Goal: Transaction & Acquisition: Download file/media

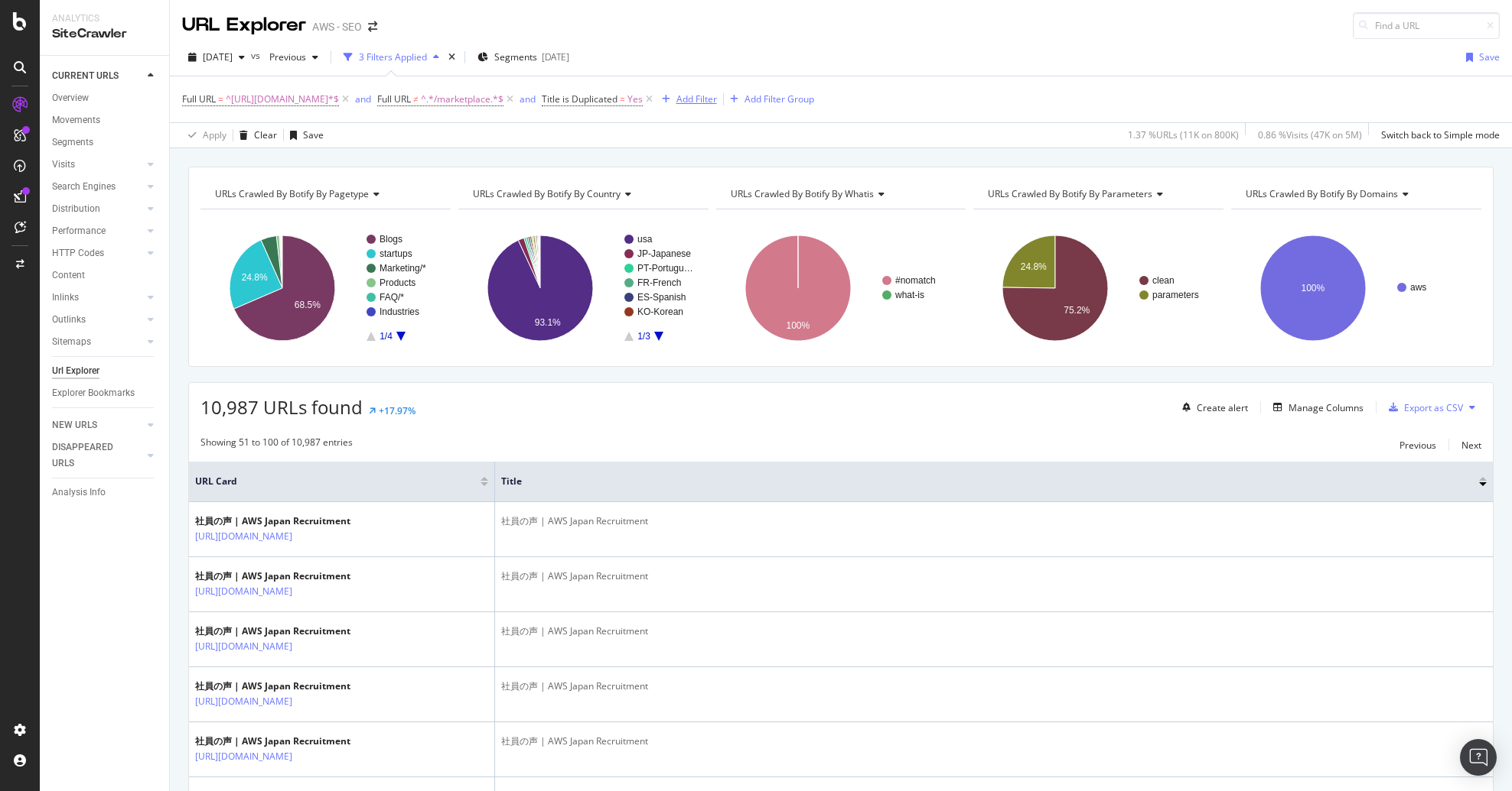
click at [713, 100] on div "Add Filter" at bounding box center [696, 99] width 40 height 13
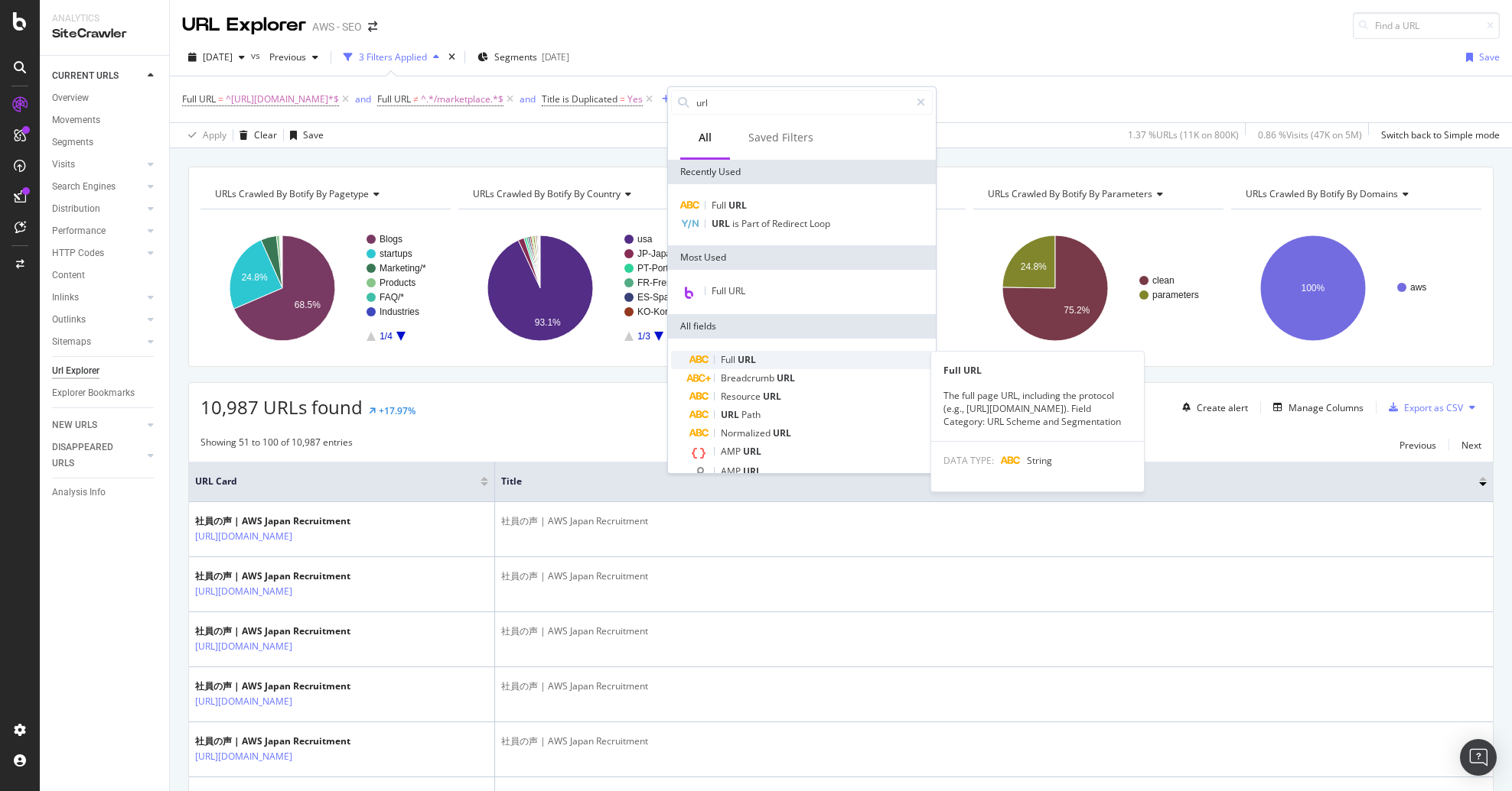
type input "url"
click at [745, 361] on span "URL" at bounding box center [747, 360] width 18 height 13
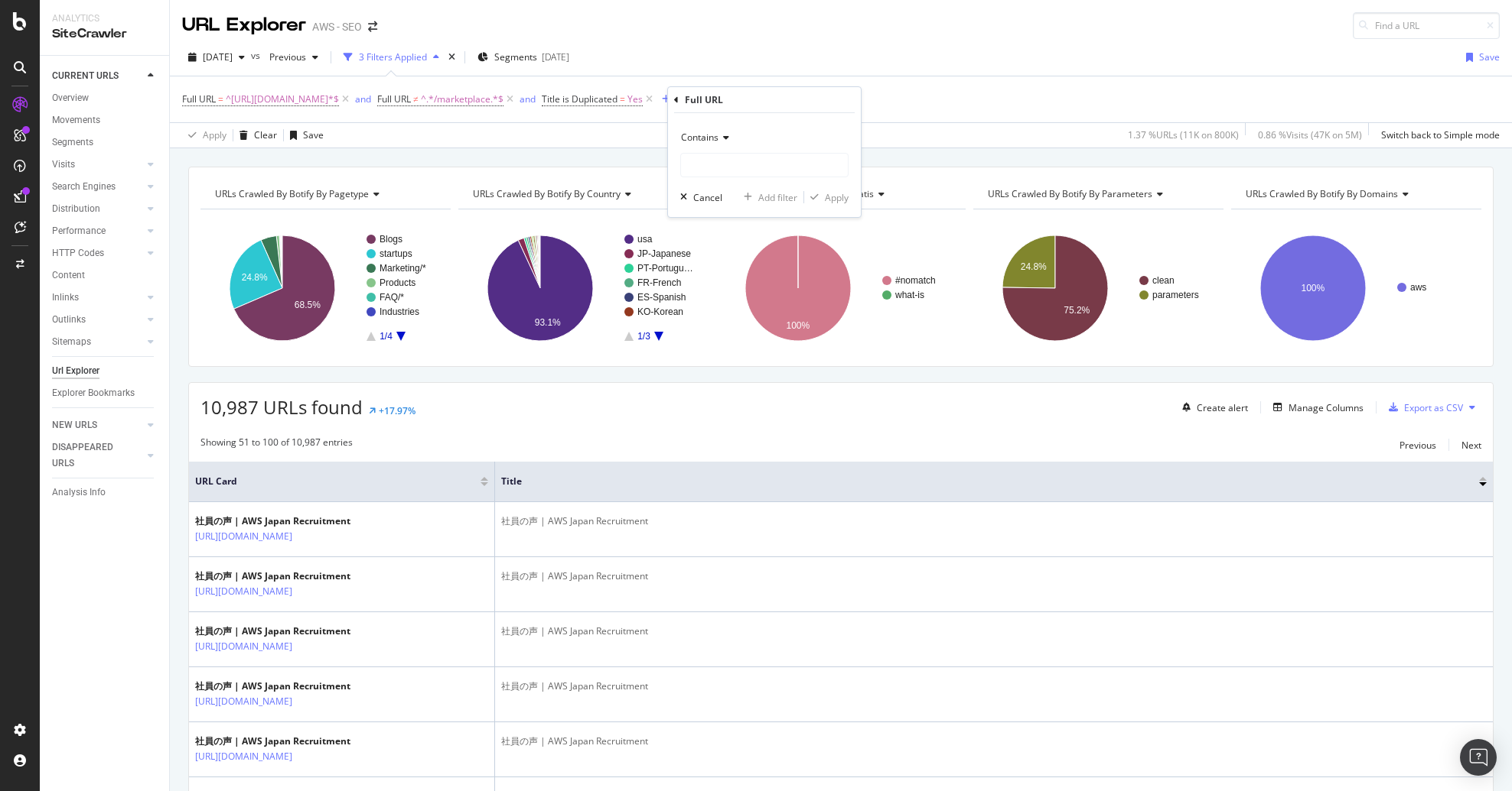
click at [711, 138] on span "Contains" at bounding box center [700, 137] width 38 height 13
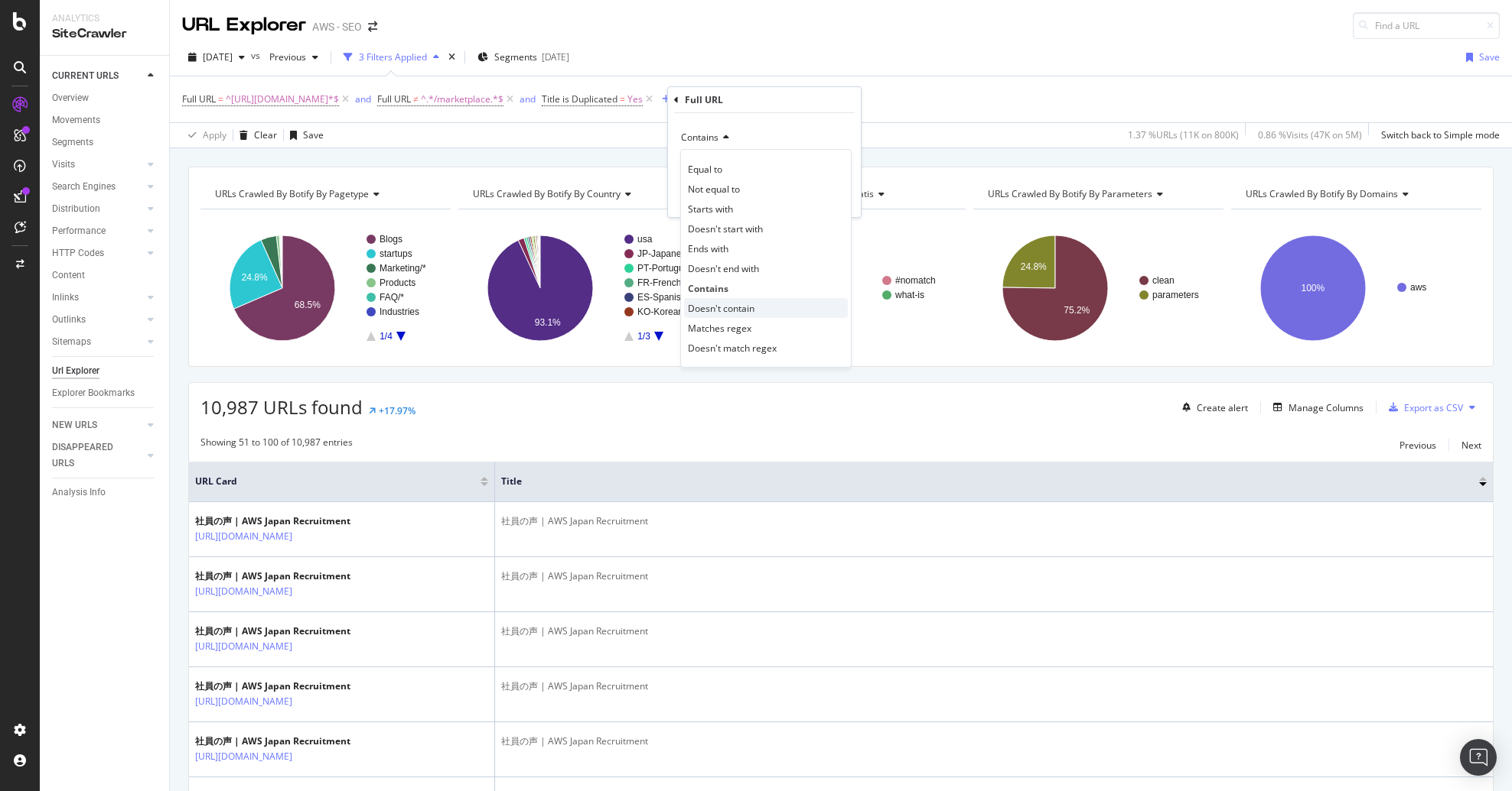
click at [739, 306] on span "Doesn't contain" at bounding box center [721, 309] width 67 height 13
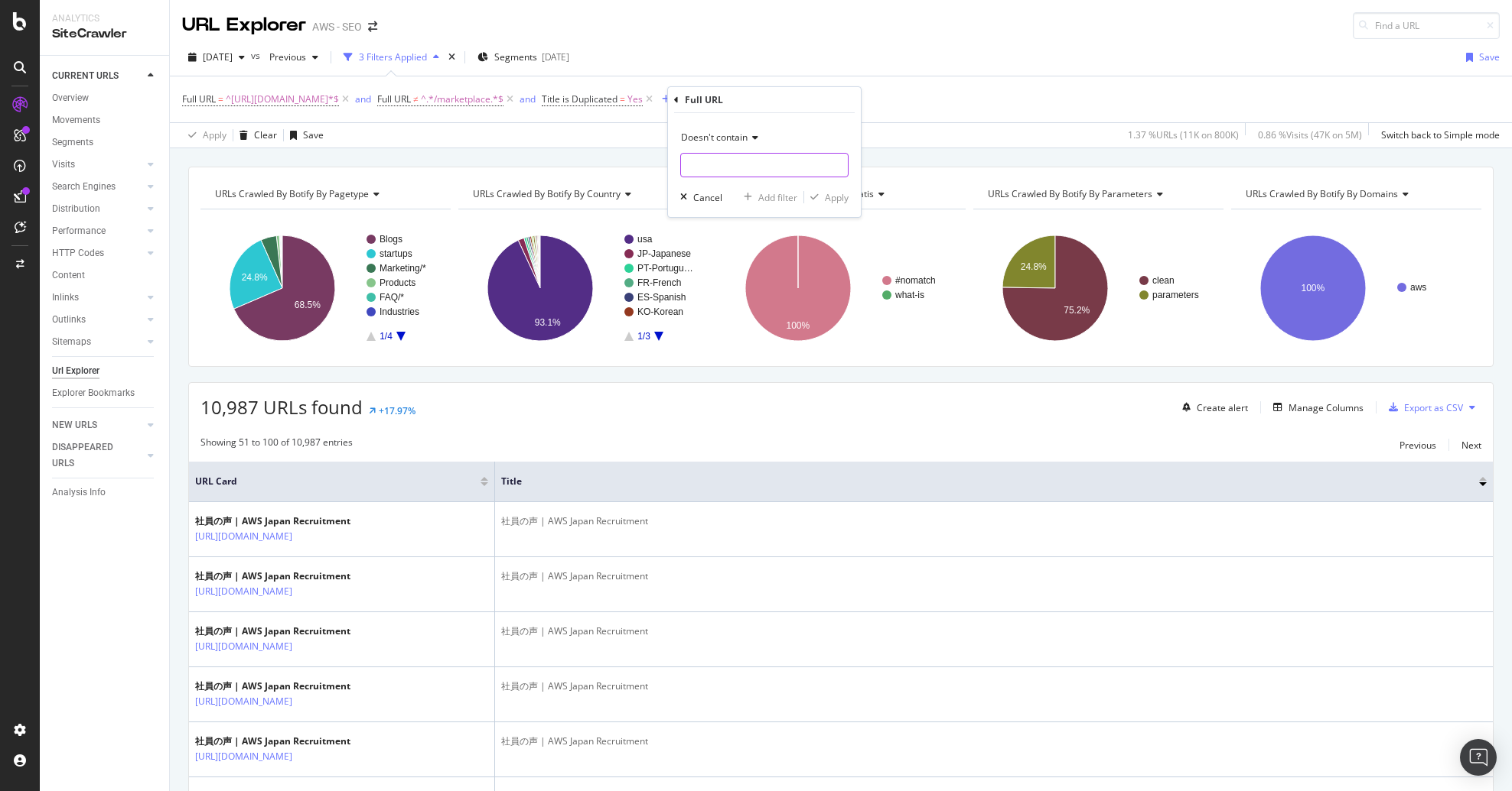
click at [730, 175] on input "text" at bounding box center [765, 164] width 167 height 24
type input "/blogs/"
click at [831, 192] on div "Apply" at bounding box center [836, 198] width 24 height 13
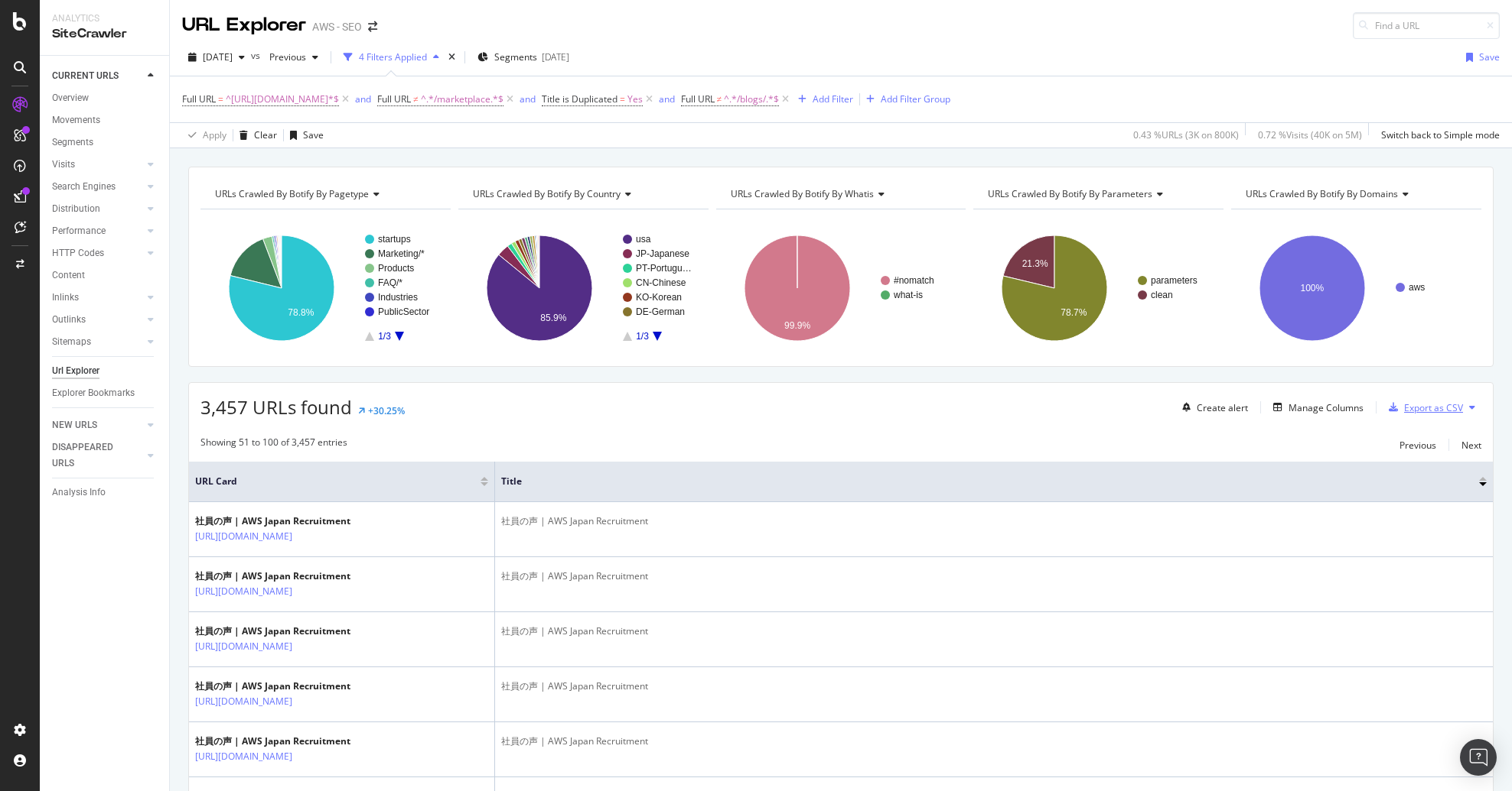
click at [1410, 405] on div "Export as CSV" at bounding box center [1433, 408] width 59 height 13
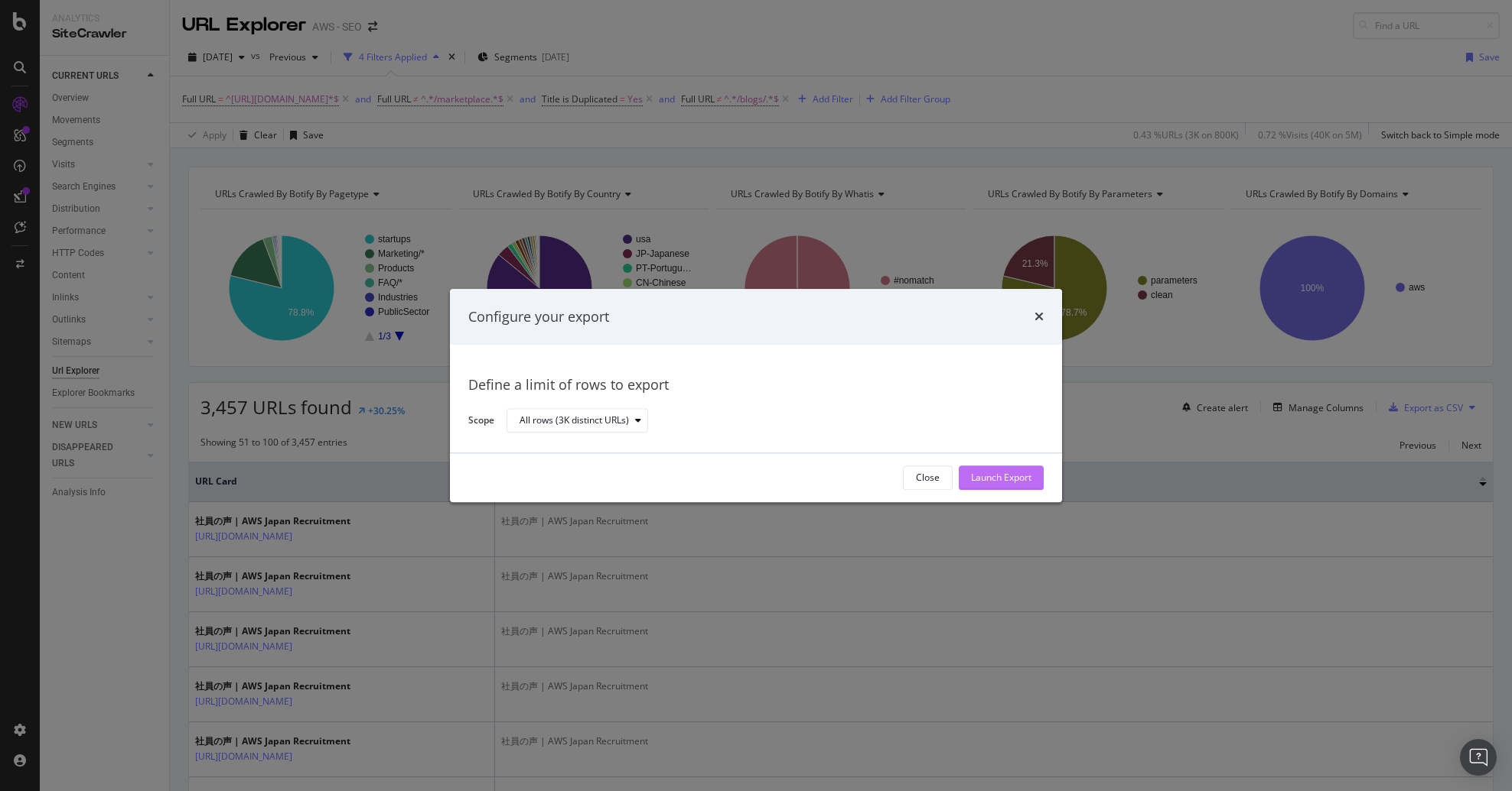
click at [1031, 475] on div "Launch Export" at bounding box center [1001, 478] width 61 height 13
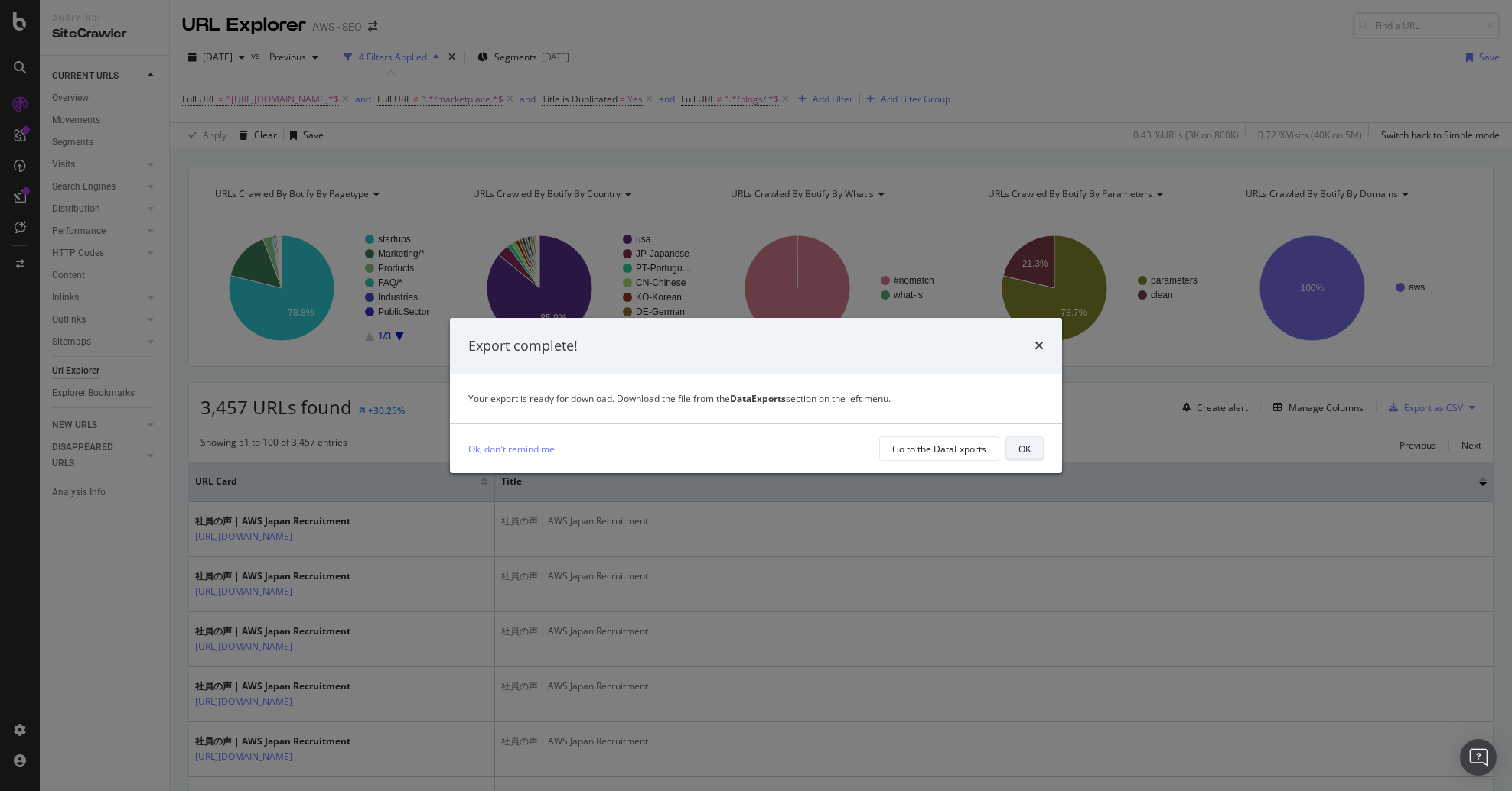
click at [1018, 454] on div "OK" at bounding box center [1025, 449] width 13 height 13
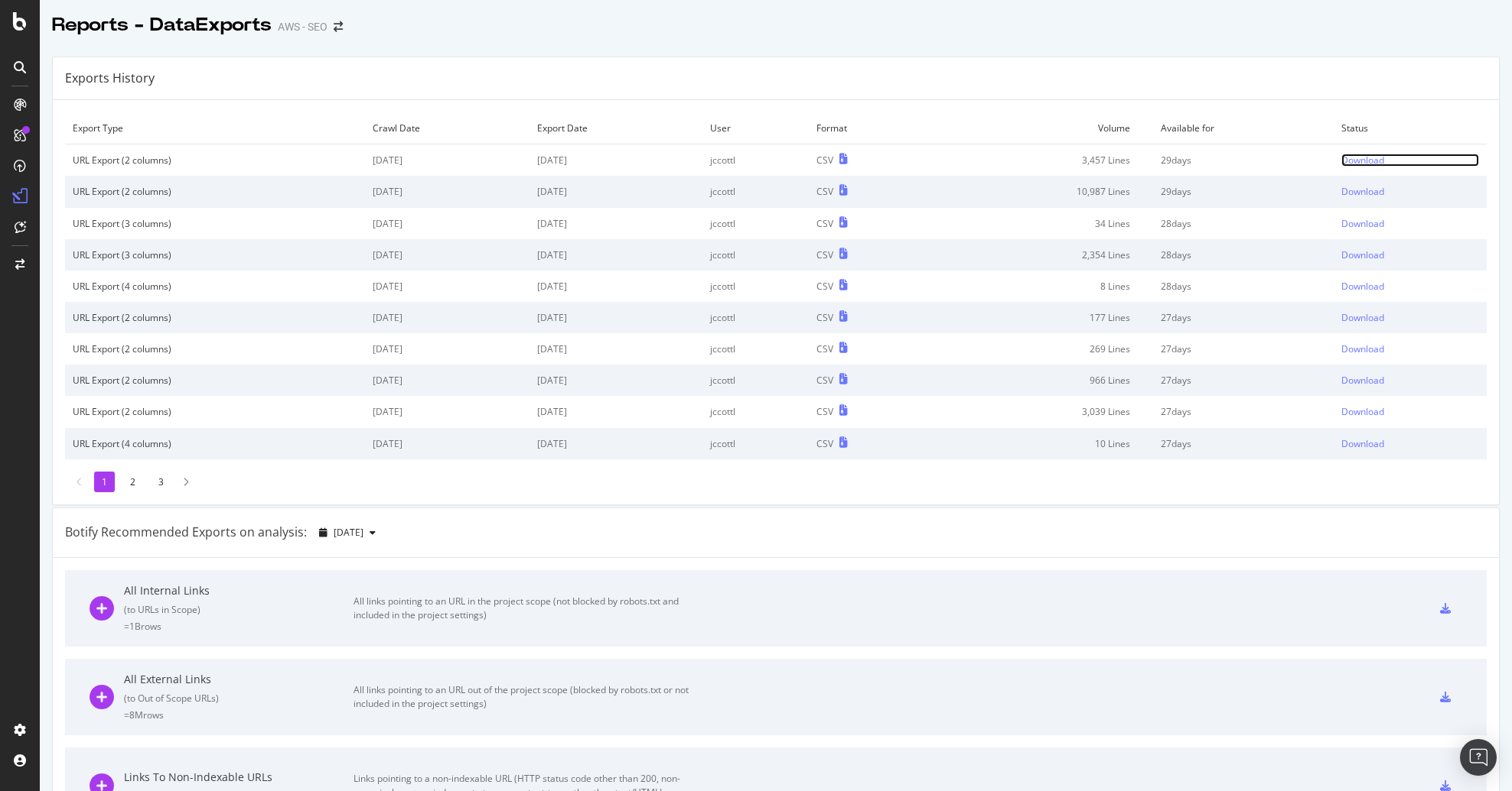
click at [1347, 160] on div "Download" at bounding box center [1362, 160] width 43 height 13
